Goal: Transaction & Acquisition: Obtain resource

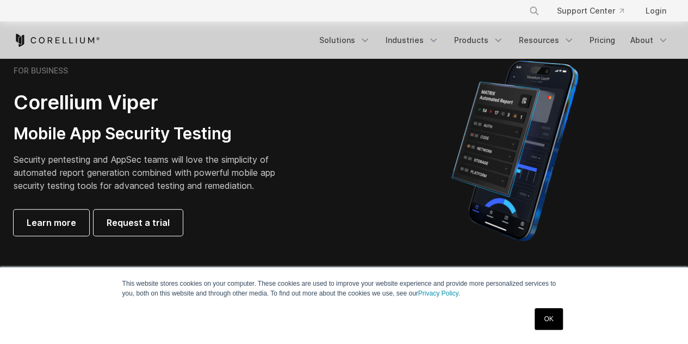
scroll to position [251, 0]
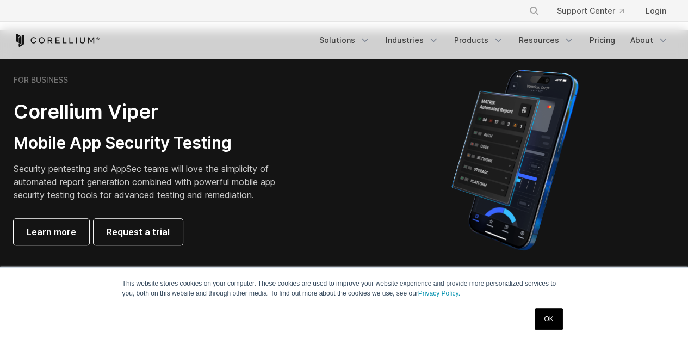
click at [546, 321] on link "OK" at bounding box center [548, 319] width 28 height 22
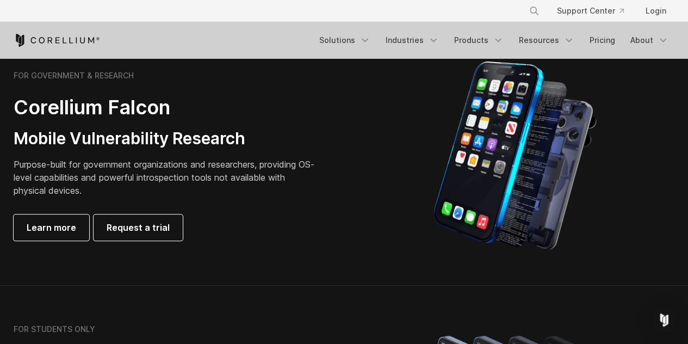
scroll to position [517, 0]
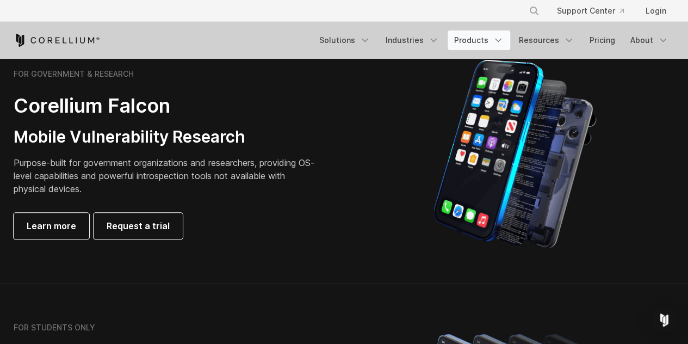
click at [491, 36] on link "Products" at bounding box center [478, 40] width 63 height 20
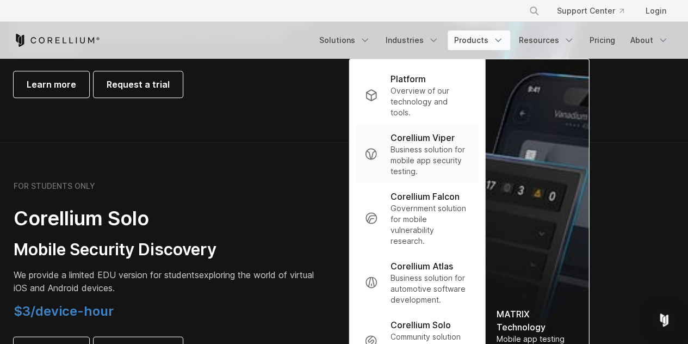
scroll to position [658, 0]
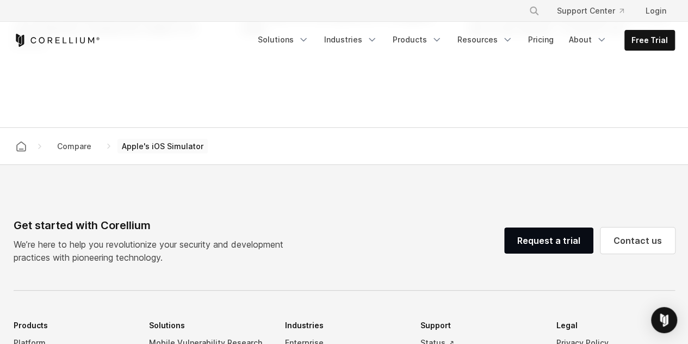
scroll to position [1069, 0]
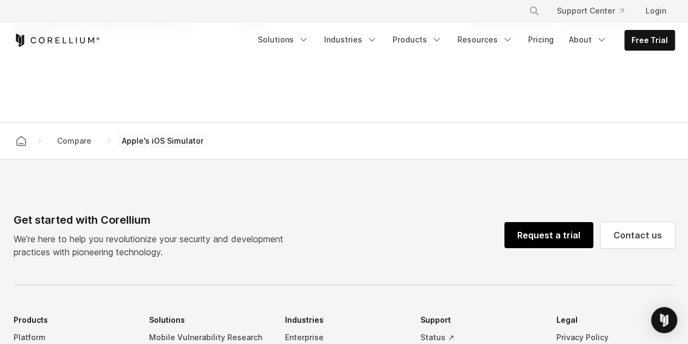
click at [551, 248] on link "Request a trial" at bounding box center [548, 235] width 89 height 26
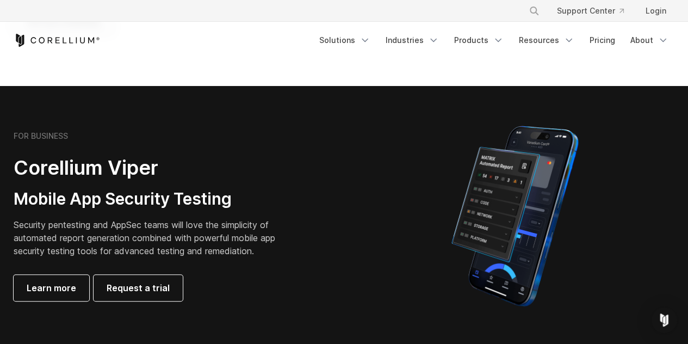
scroll to position [196, 0]
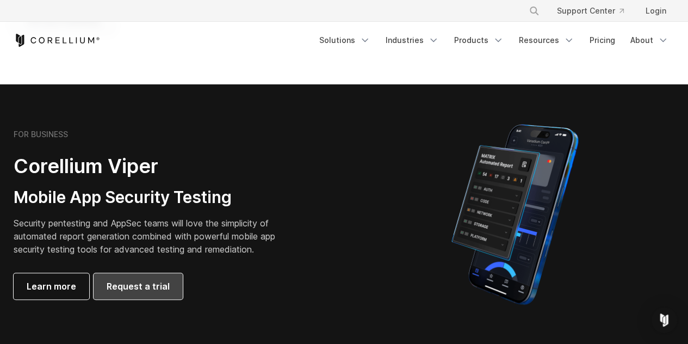
click at [134, 295] on link "Request a trial" at bounding box center [138, 286] width 89 height 26
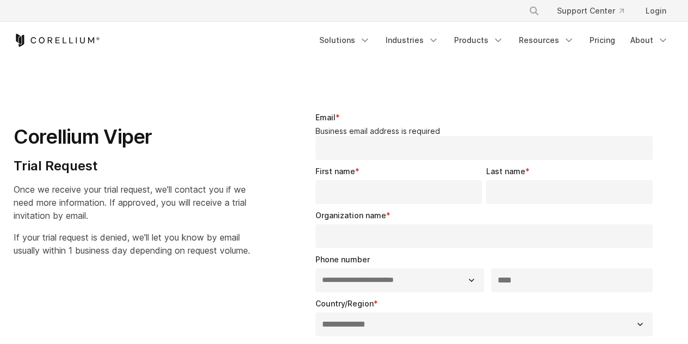
select select "**"
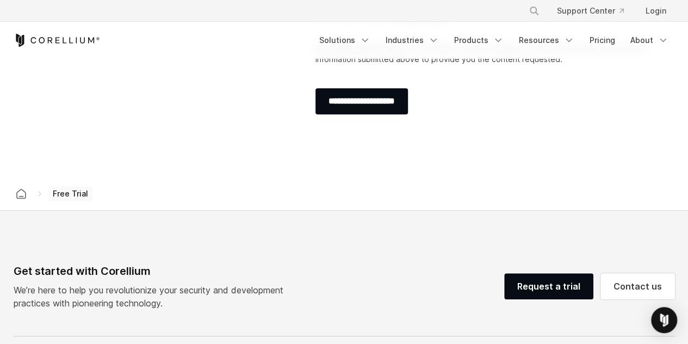
scroll to position [546, 0]
